Goal: Contribute content: Add original content to the website for others to see

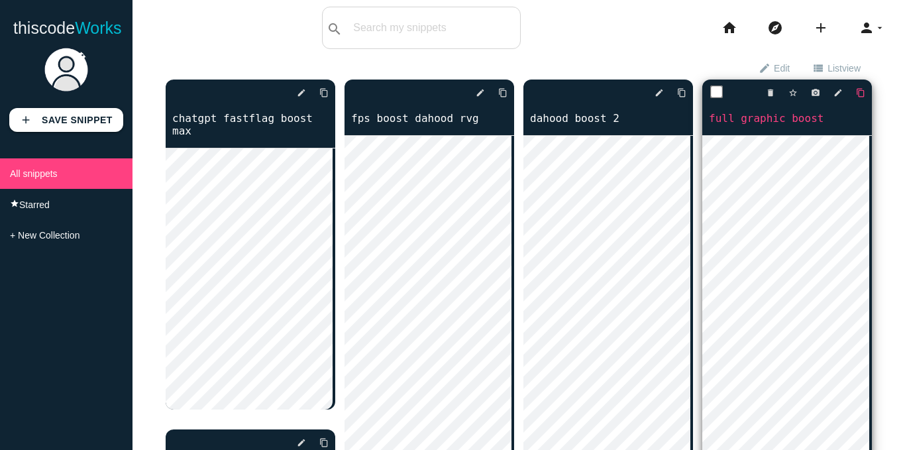
click at [329, 95] on icon "content_copy" at bounding box center [323, 93] width 9 height 24
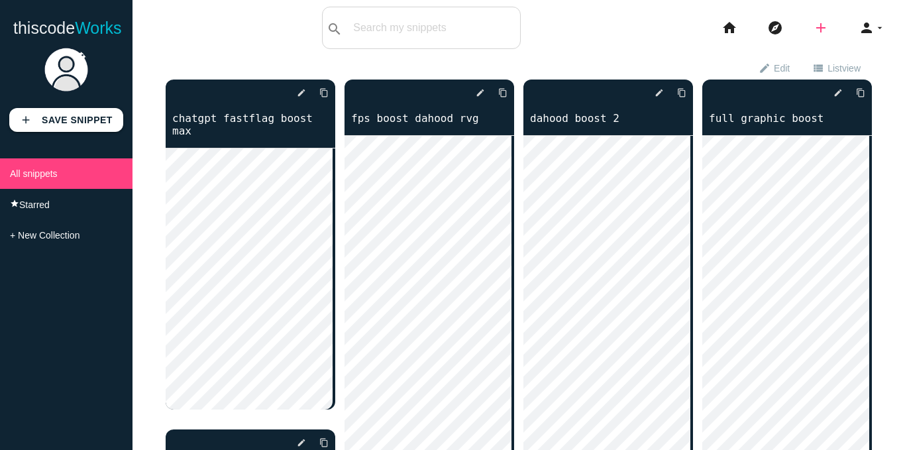
click at [813, 27] on icon "add" at bounding box center [821, 28] width 16 height 42
click at [846, 27] on link "code Snippet" at bounding box center [849, 23] width 93 height 33
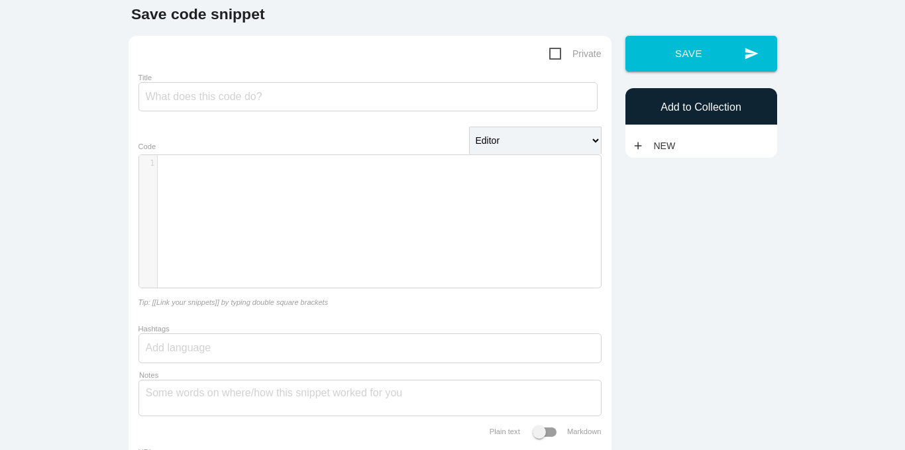
scroll to position [4, 0]
click at [289, 184] on div "​ x 1 ​" at bounding box center [380, 231] width 482 height 152
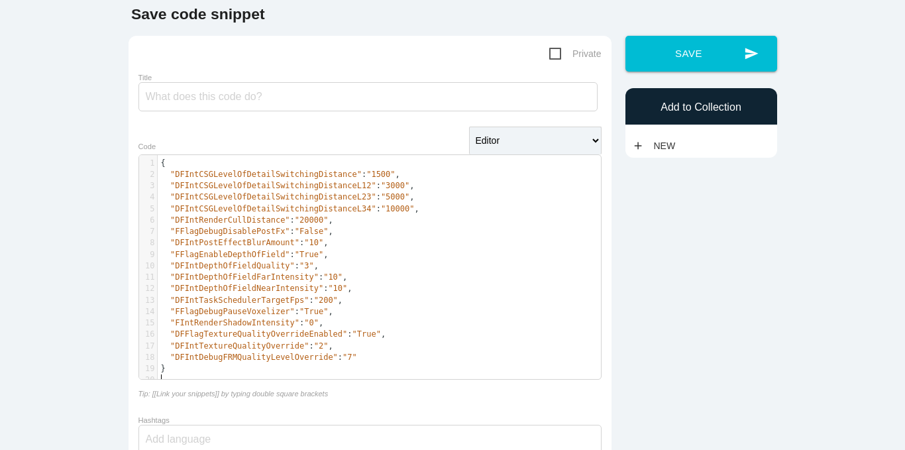
click at [280, 82] on div "Title" at bounding box center [370, 94] width 463 height 45
click at [269, 95] on input "Title" at bounding box center [368, 96] width 459 height 29
type input "y"
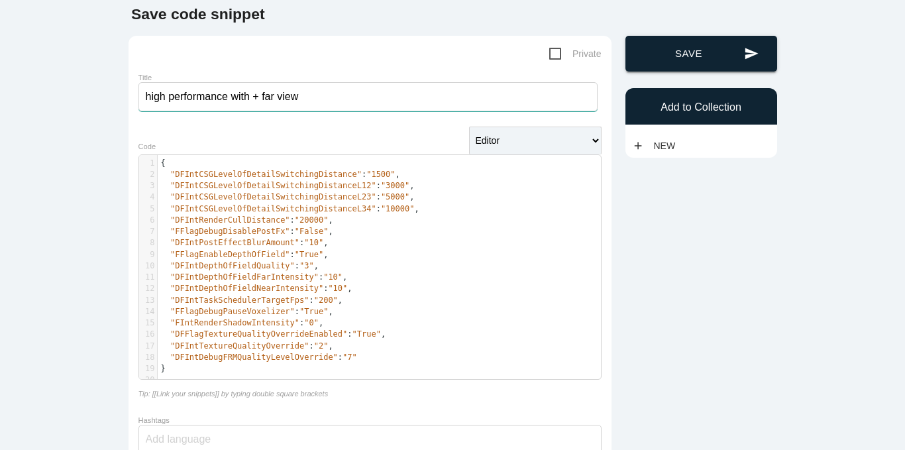
type input "high performance with + far view"
click at [705, 48] on button "send Save" at bounding box center [702, 54] width 152 height 36
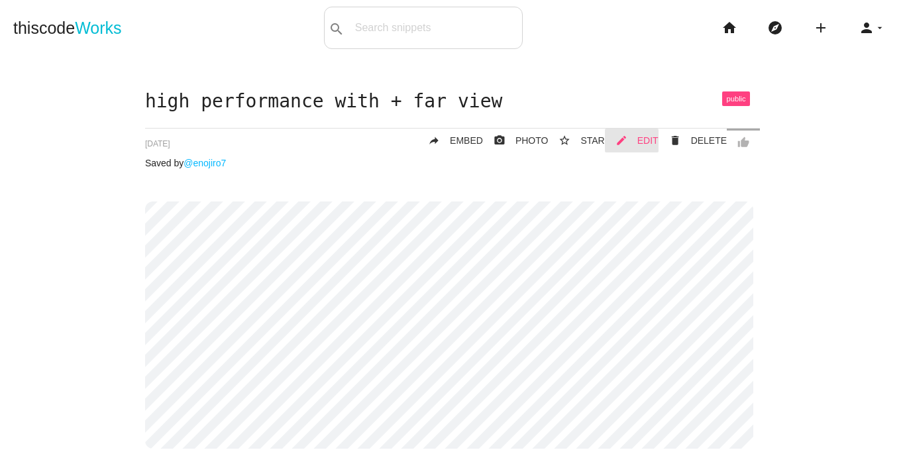
click at [642, 143] on span "EDIT" at bounding box center [648, 140] width 21 height 11
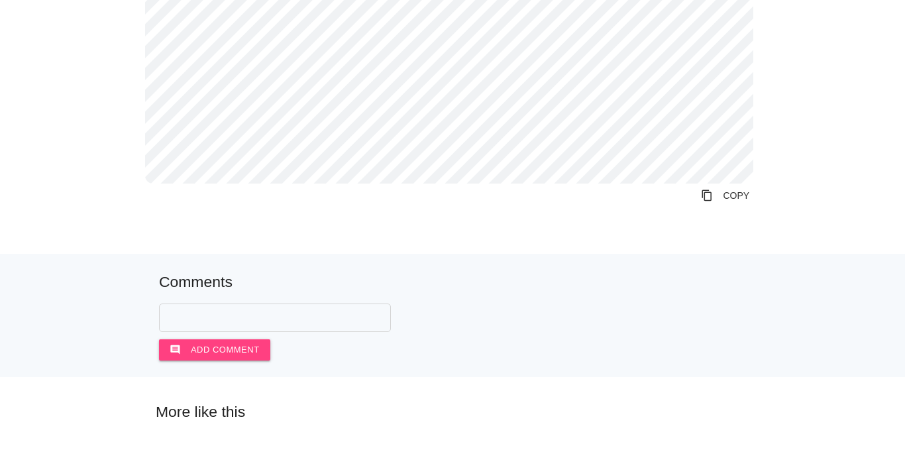
scroll to position [199, 0]
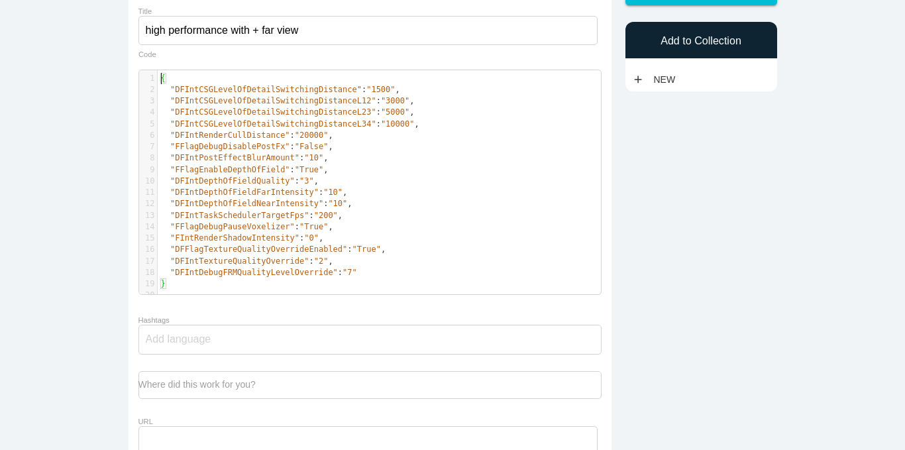
scroll to position [4, 0]
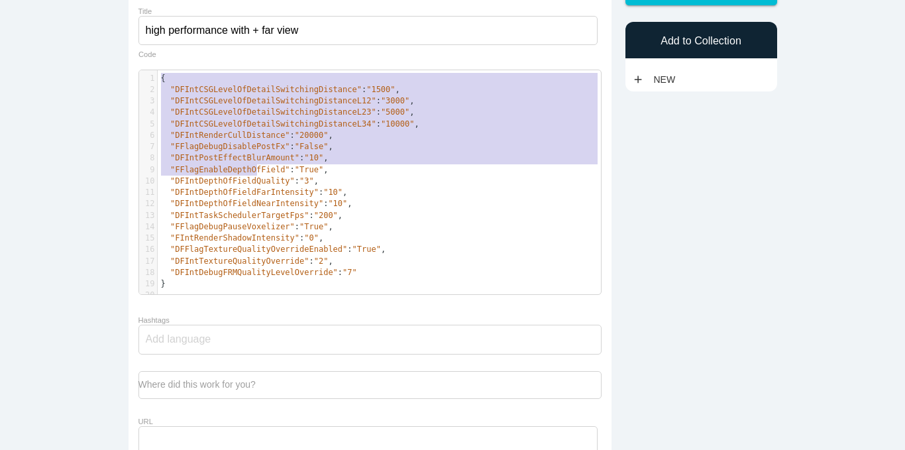
type textarea "{ "DFIntCSGLevelOfDetailSwitchingDistance": "1500", "DFIntCSGLevelOfDetailSwitc…"
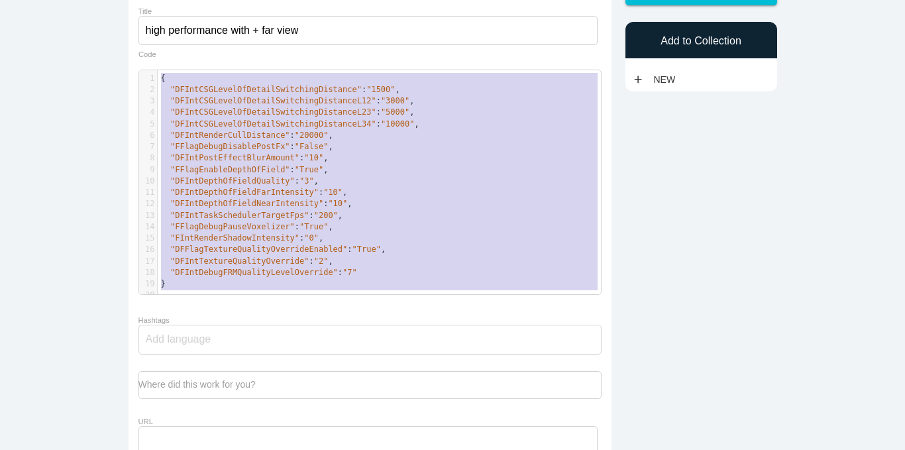
drag, startPoint x: 154, startPoint y: 85, endPoint x: 428, endPoint y: 335, distance: 370.2
click at [428, 335] on form "Private Title high performance with + far view x 1 { 2 "DFIntCSGLevelOfDetailSw…" at bounding box center [370, 219] width 463 height 481
paste textarea
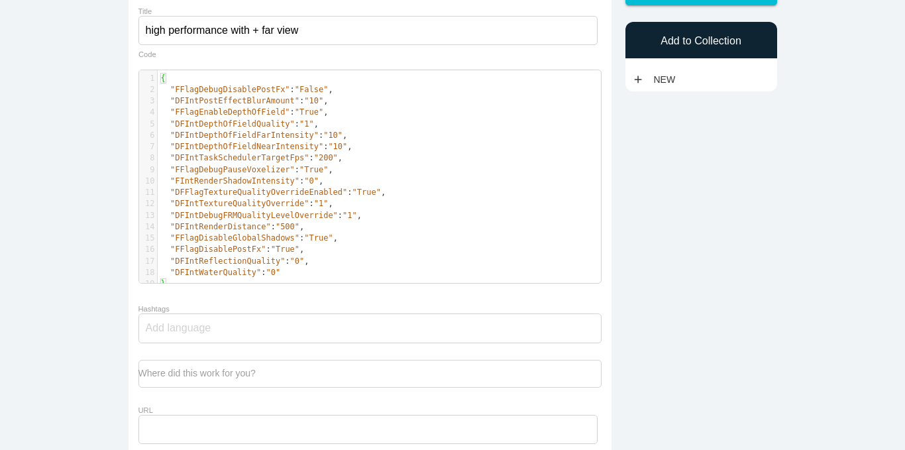
scroll to position [66, 0]
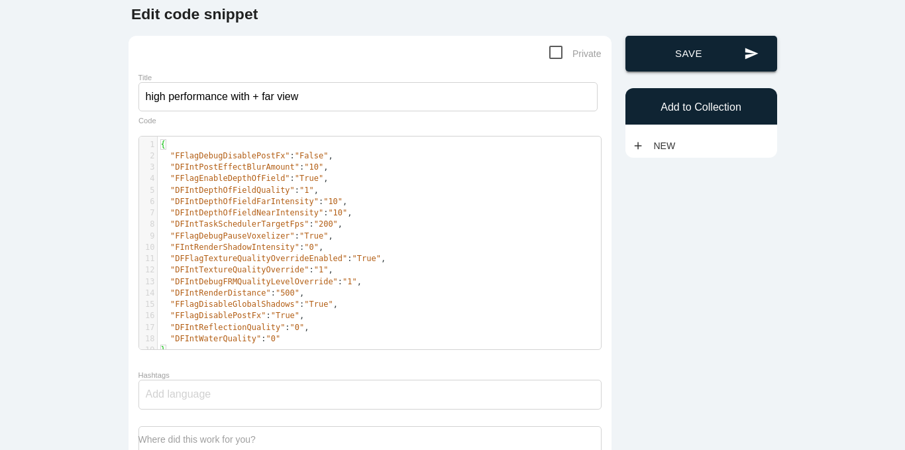
click at [672, 53] on button "send Save" at bounding box center [702, 54] width 152 height 36
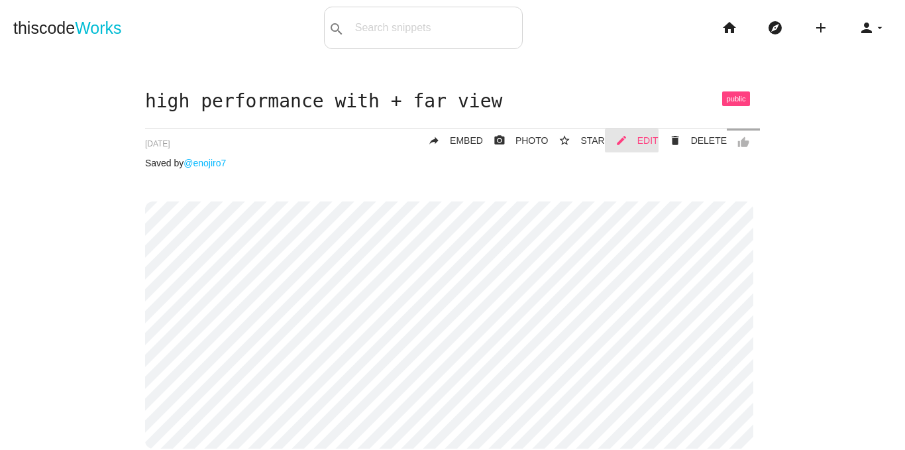
click at [630, 140] on link "mode_edit EDIT" at bounding box center [632, 141] width 54 height 24
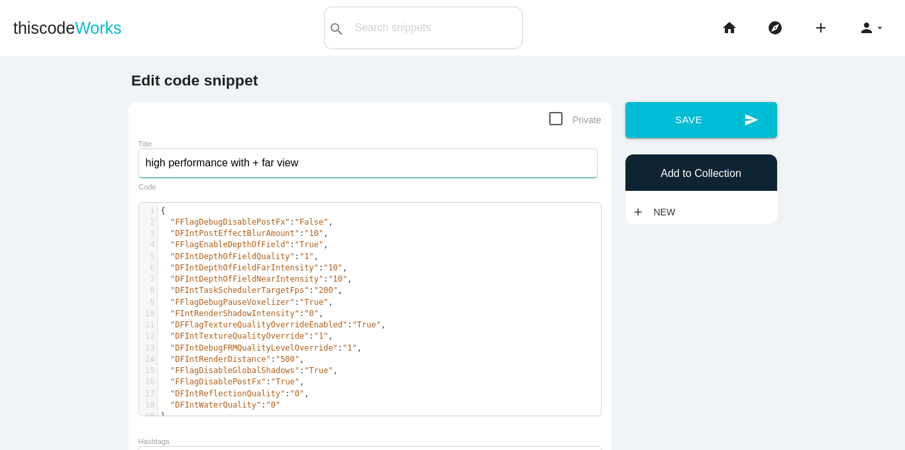
click at [306, 170] on input "high performance with + far view" at bounding box center [368, 162] width 459 height 29
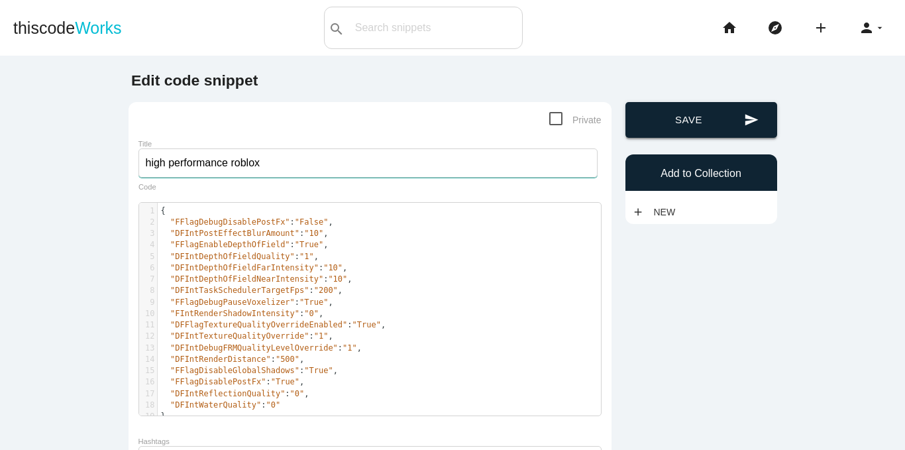
type input "high performance roblox"
click at [728, 127] on button "send Save" at bounding box center [702, 120] width 152 height 36
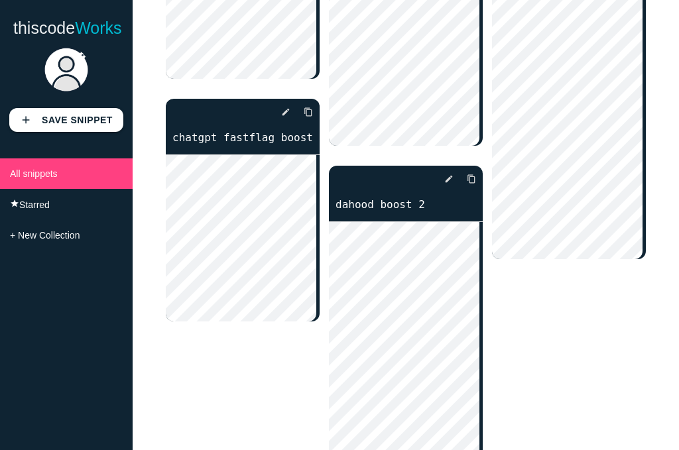
scroll to position [795, 0]
